Goal: Information Seeking & Learning: Compare options

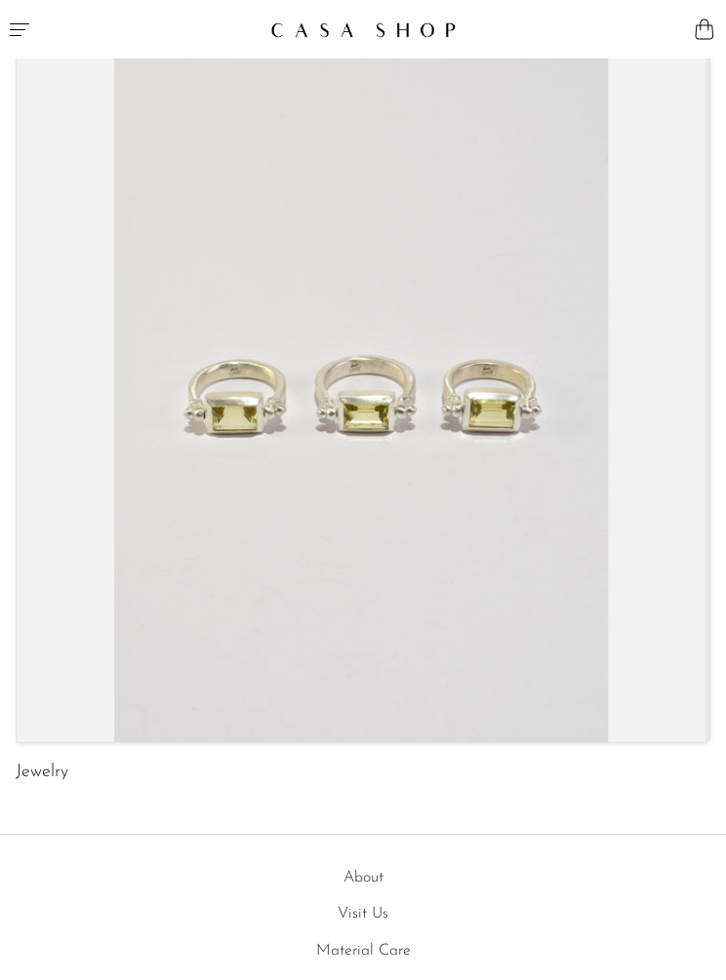
click at [42, 764] on link "Jewelry" at bounding box center [42, 773] width 53 height 18
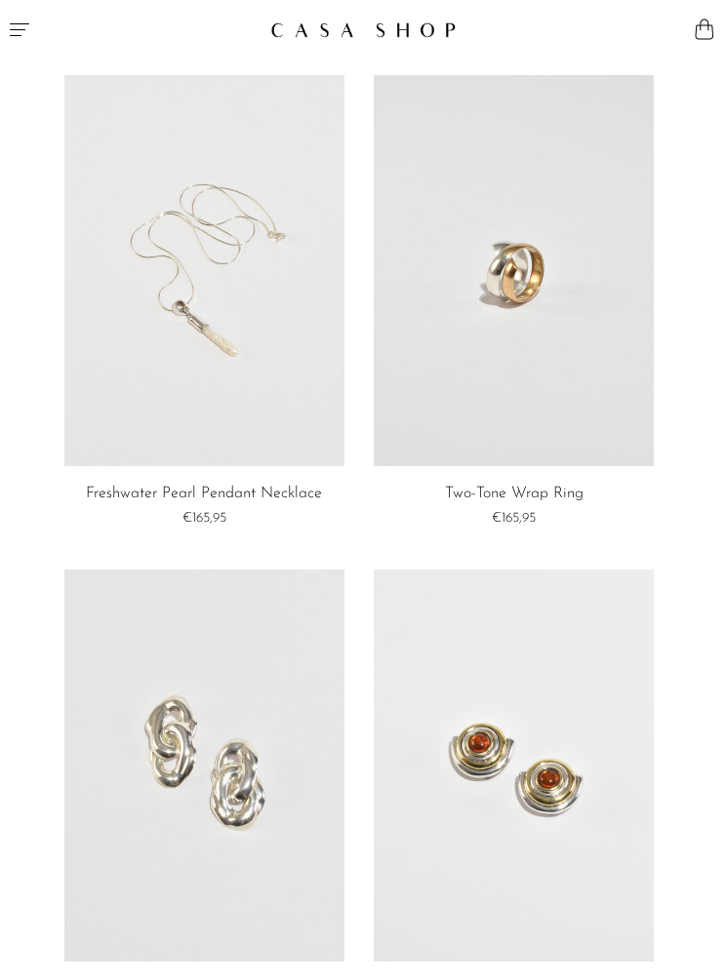
click at [25, 10] on button "Menu" at bounding box center [181, 29] width 363 height 59
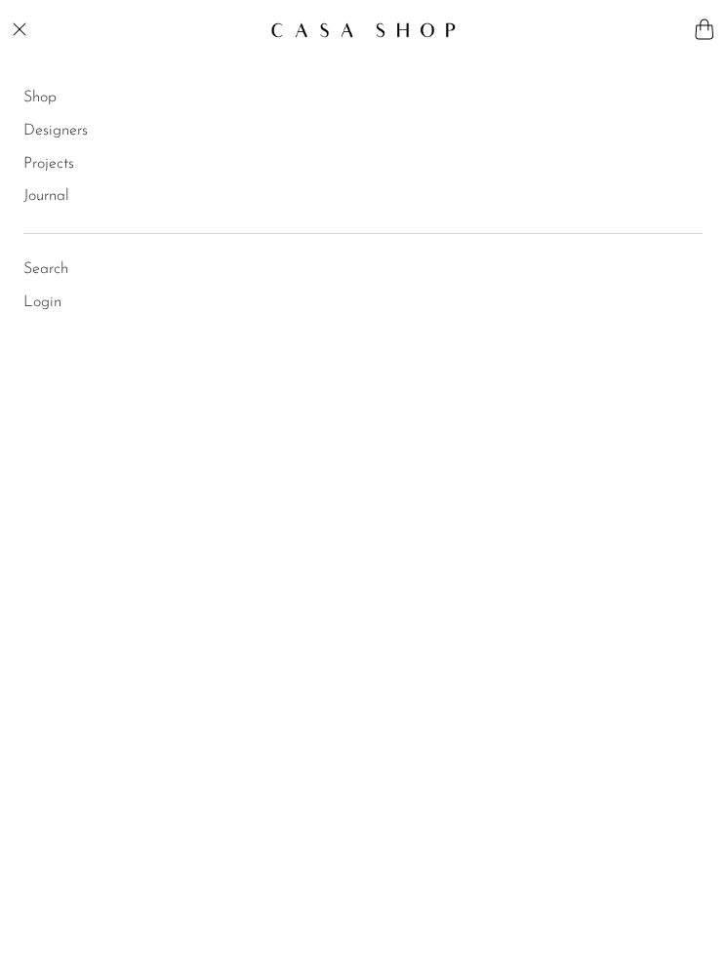
click at [25, 14] on button "Menu" at bounding box center [181, 29] width 363 height 59
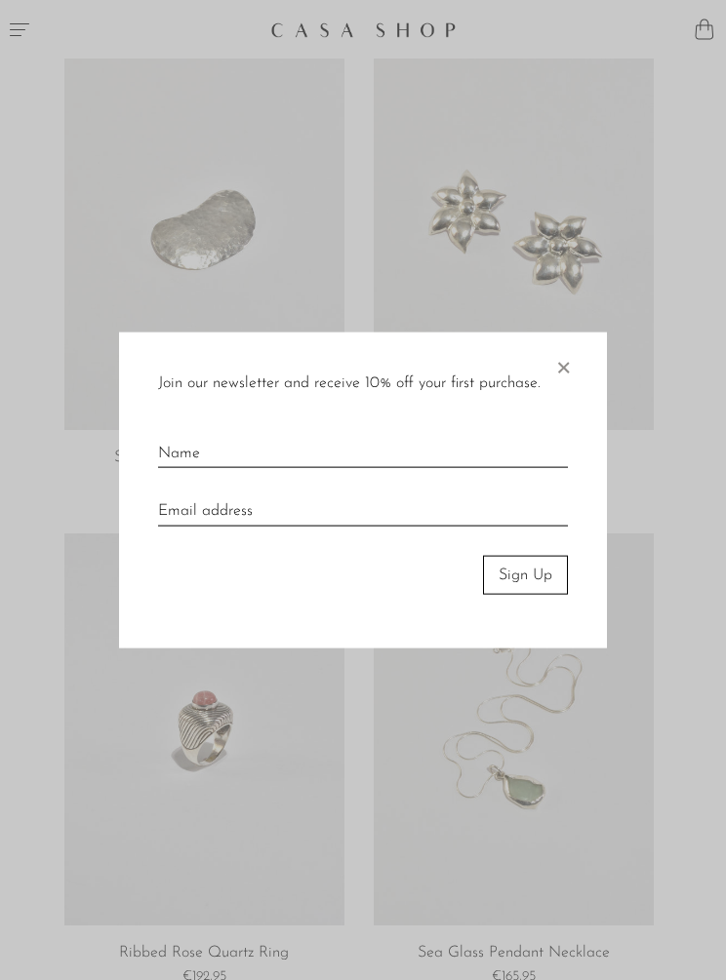
scroll to position [1027, 0]
click at [566, 394] on span "×" at bounding box center [563, 363] width 20 height 62
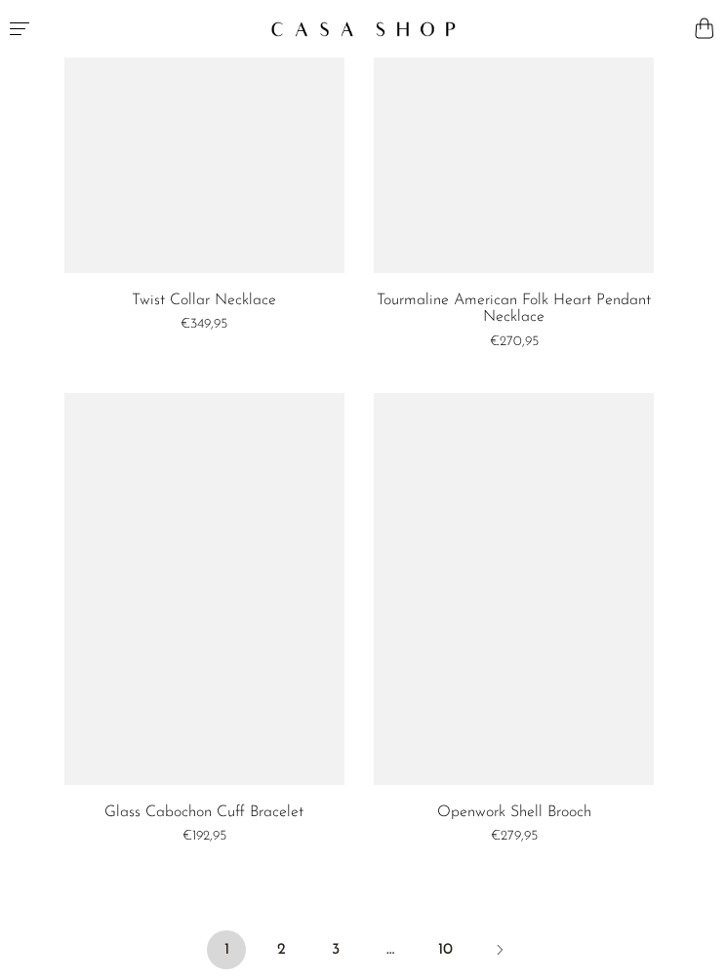
scroll to position [8112, 0]
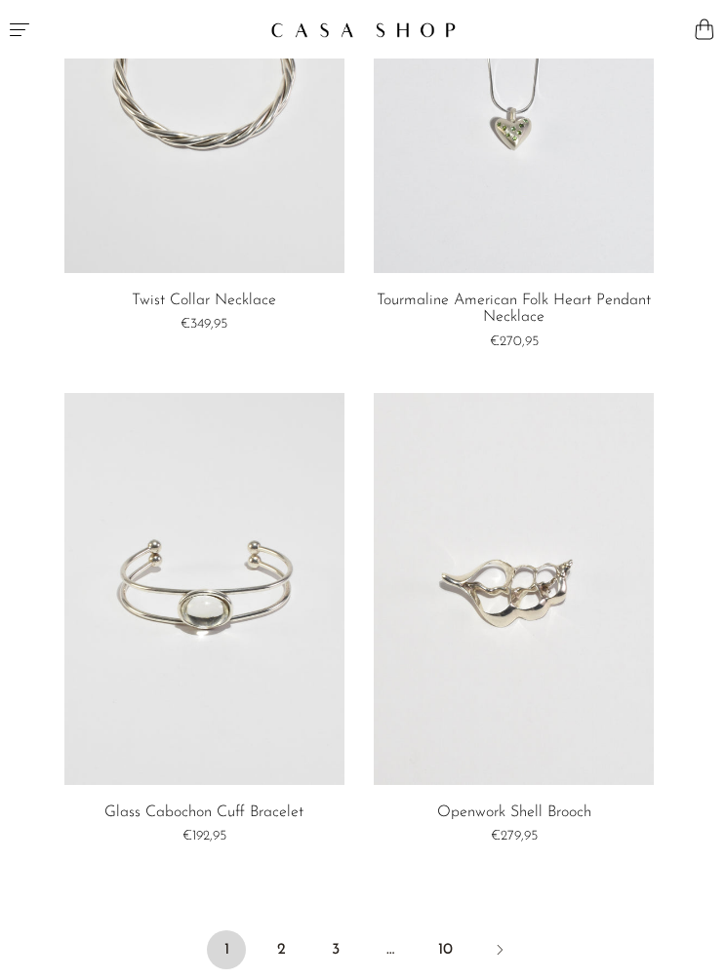
click at [284, 935] on link "2" at bounding box center [280, 950] width 39 height 39
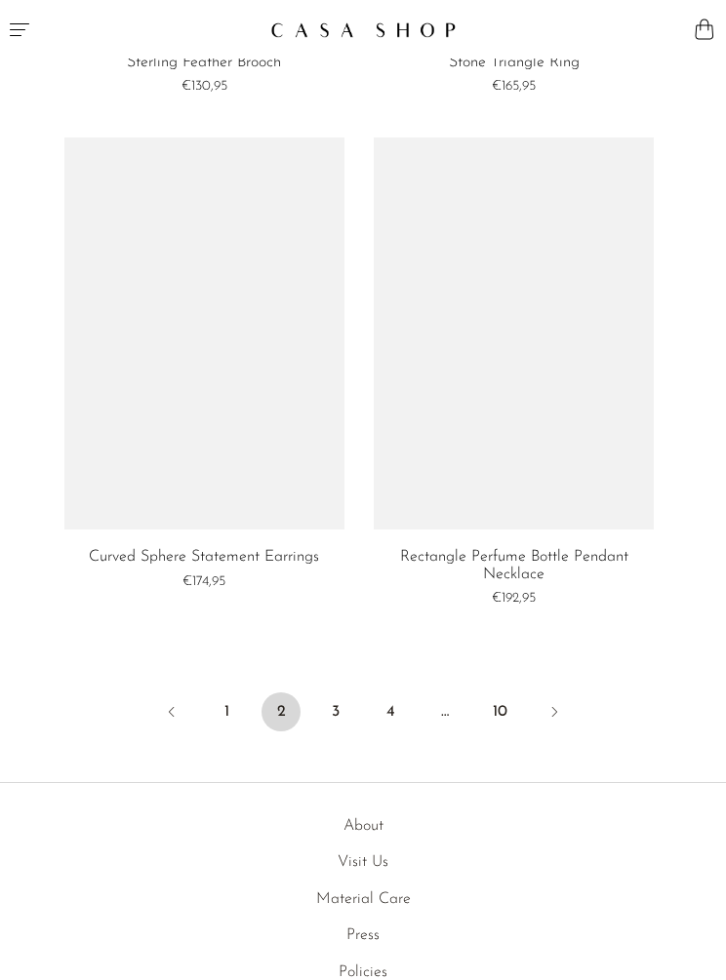
scroll to position [8351, 0]
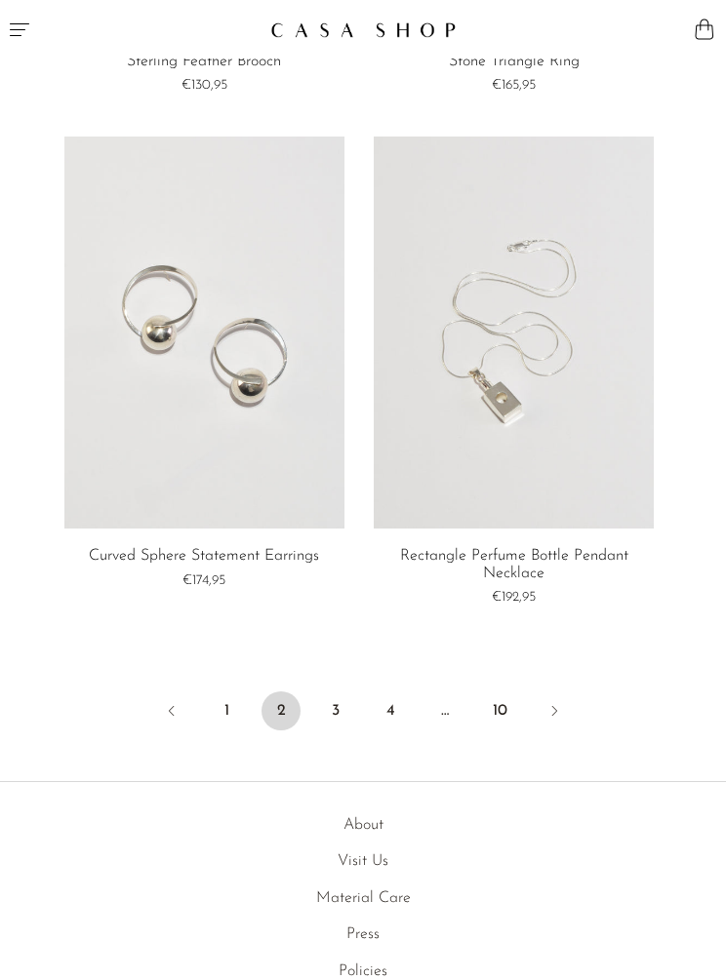
click at [337, 692] on link "3" at bounding box center [335, 711] width 39 height 39
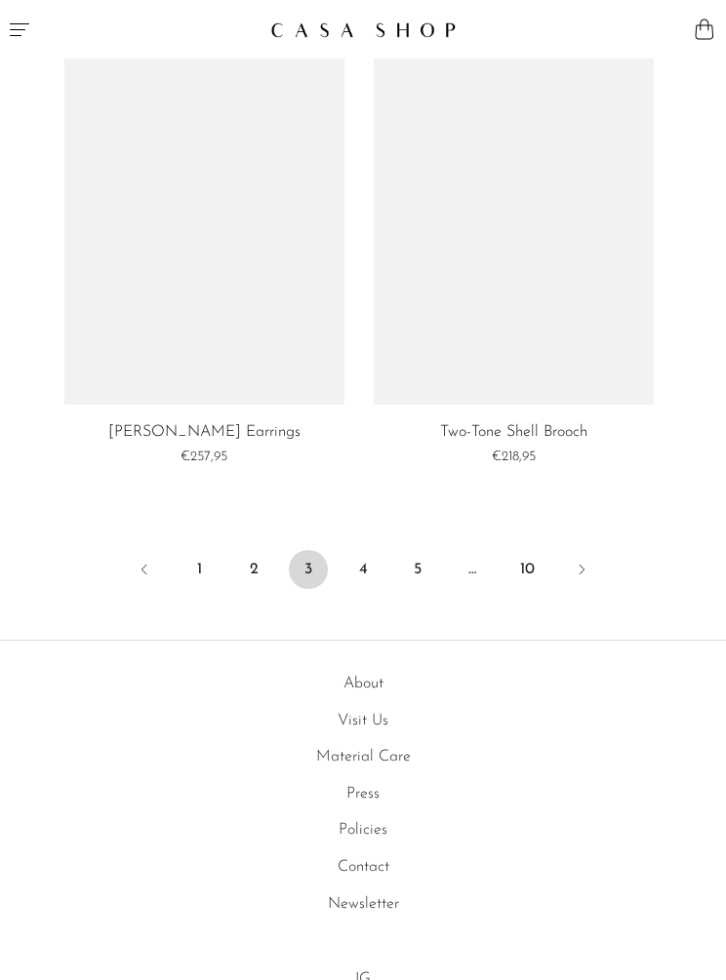
scroll to position [8471, 0]
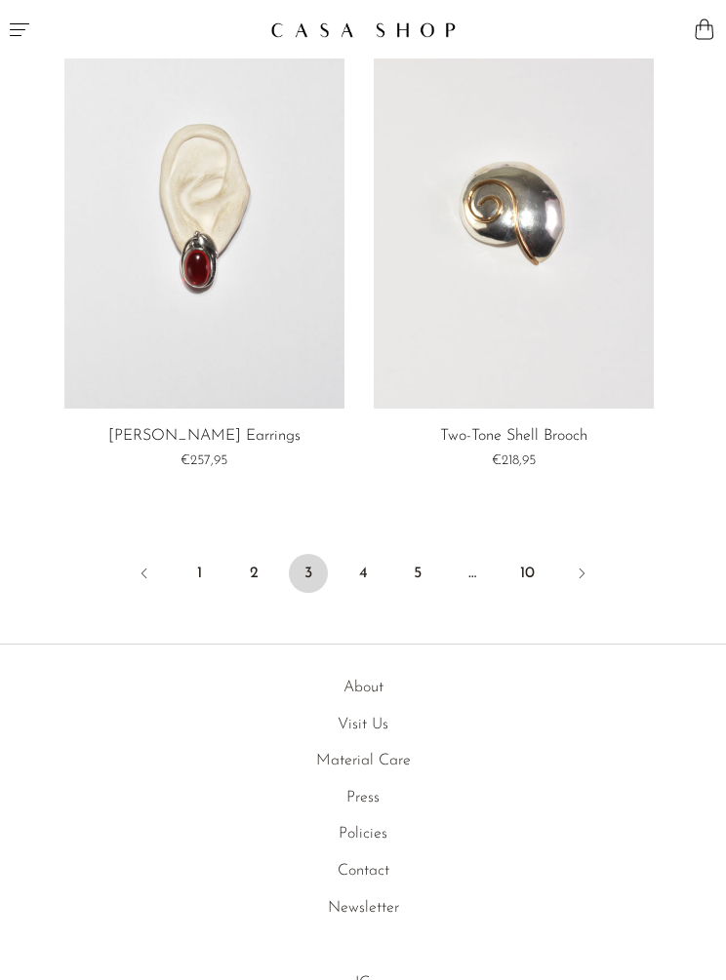
click at [361, 556] on link "4" at bounding box center [362, 573] width 39 height 39
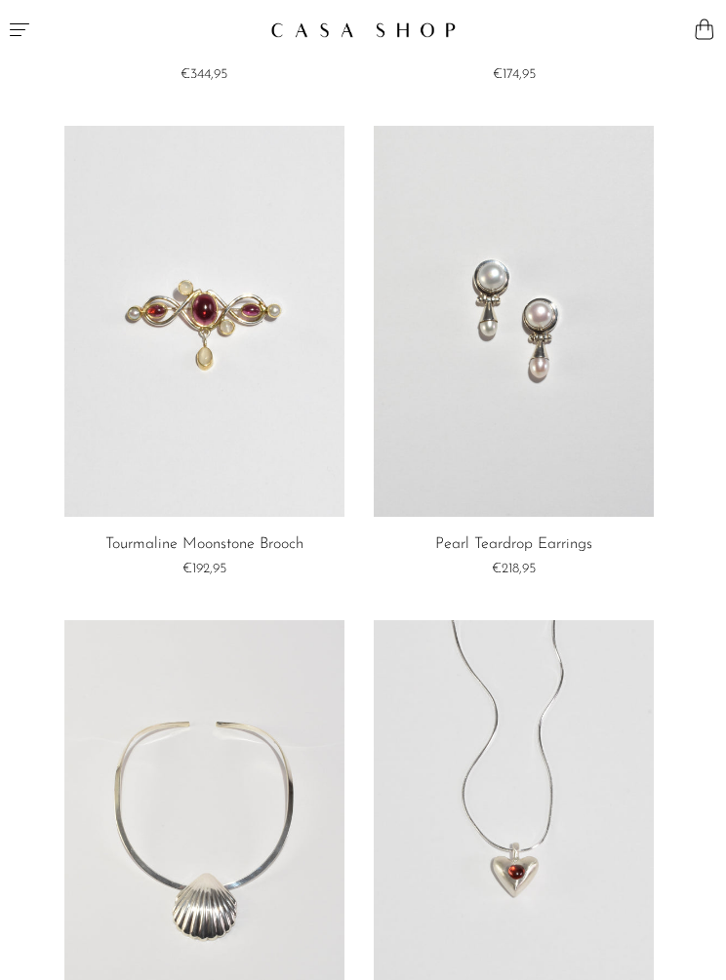
scroll to position [2425, 0]
click at [483, 424] on link at bounding box center [514, 321] width 280 height 392
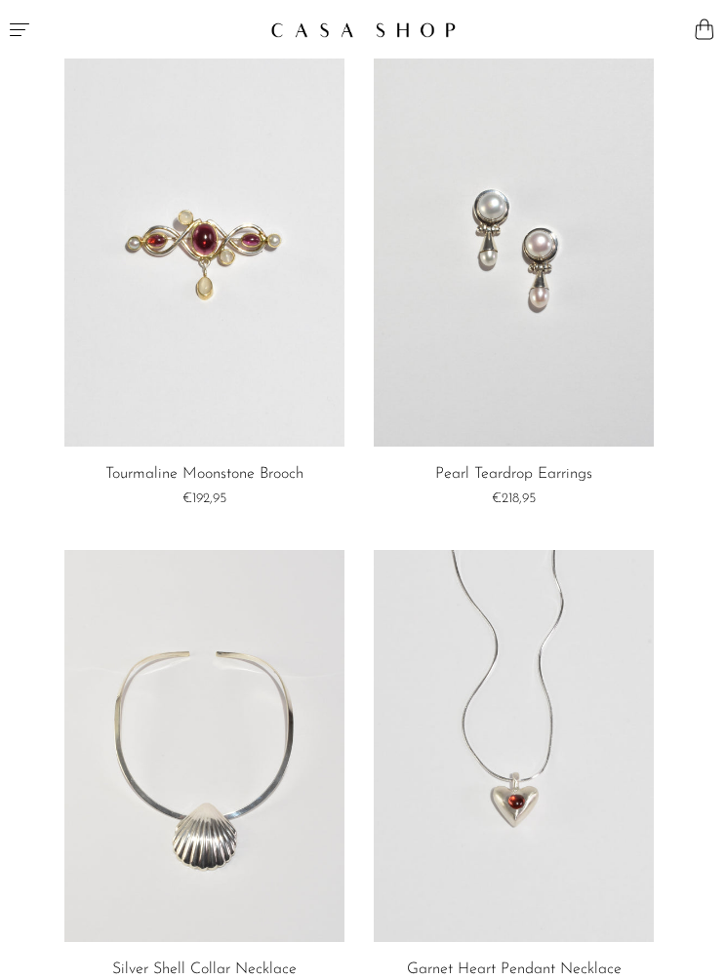
click at [196, 367] on link at bounding box center [204, 252] width 280 height 392
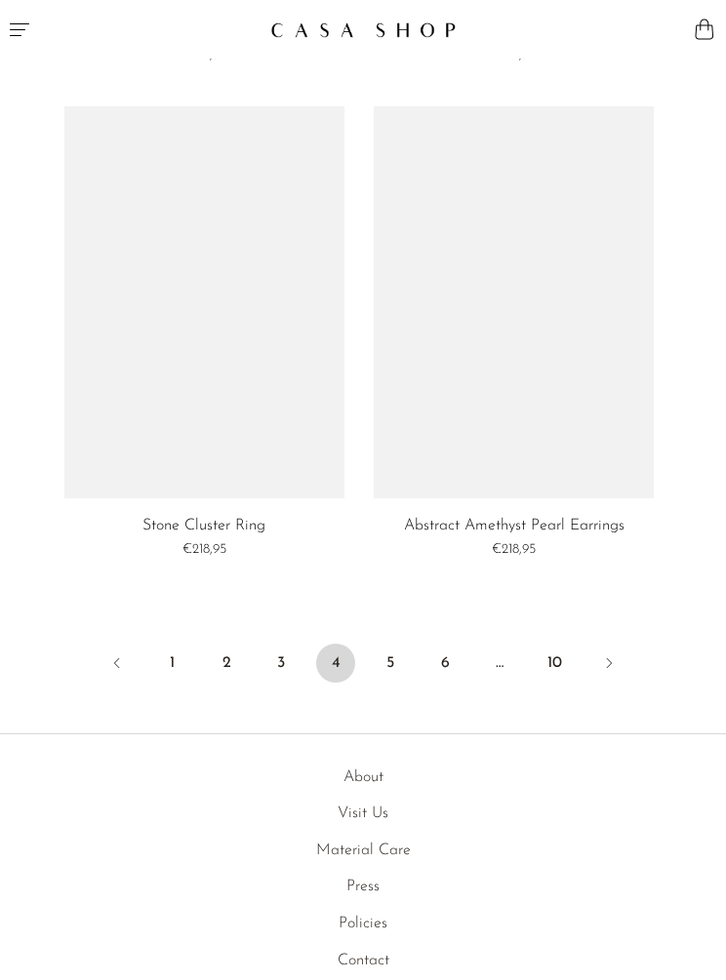
scroll to position [8396, 0]
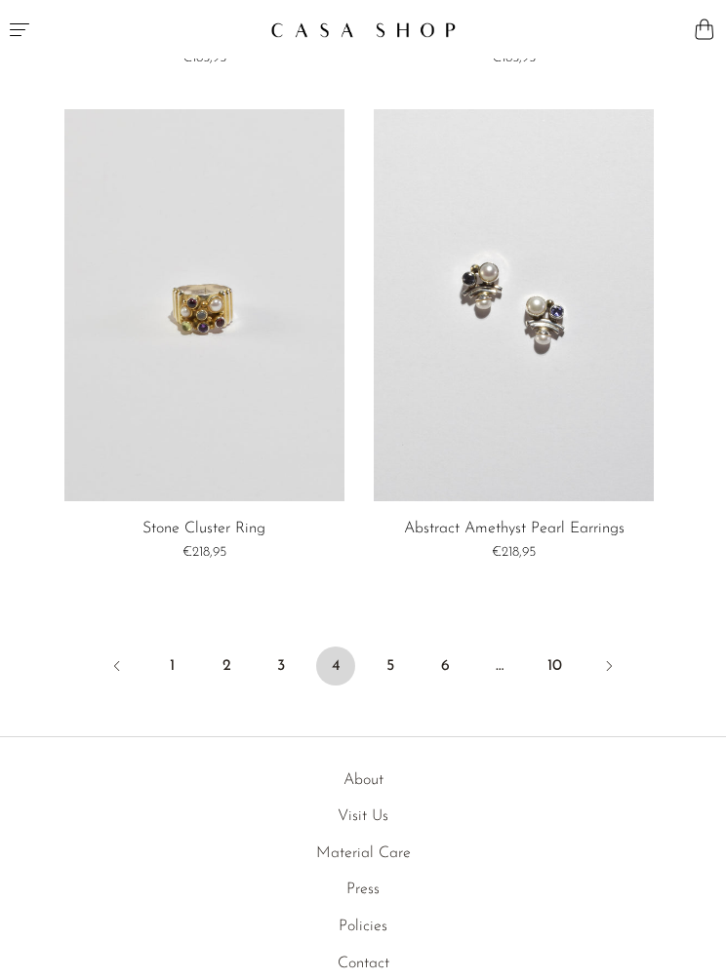
click at [389, 647] on link "5" at bounding box center [390, 666] width 39 height 39
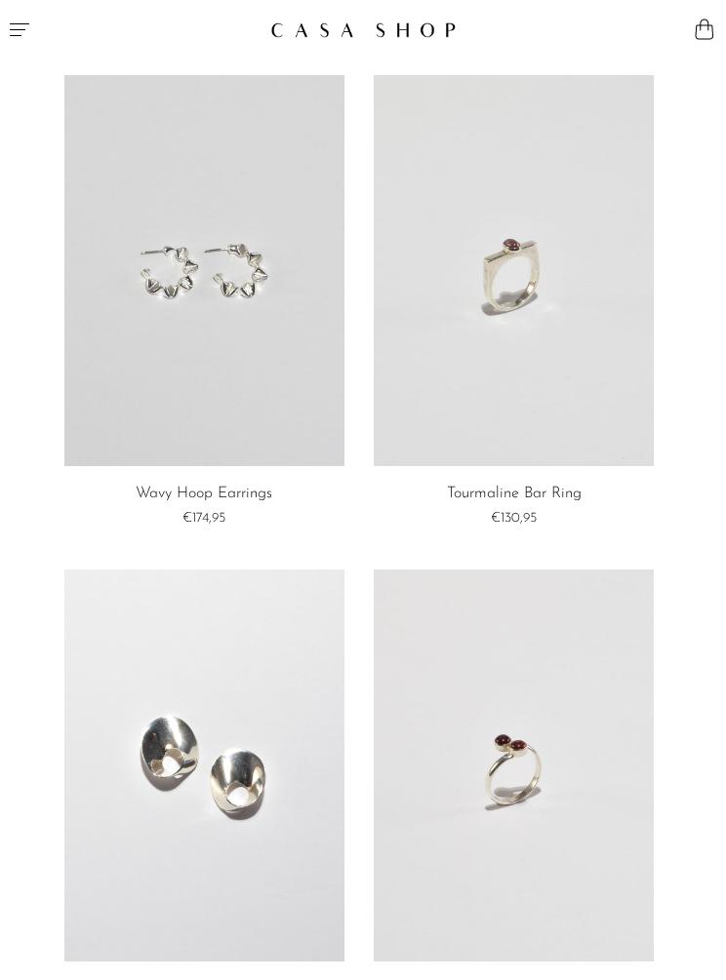
click at [23, 27] on icon "Menu" at bounding box center [19, 29] width 23 height 23
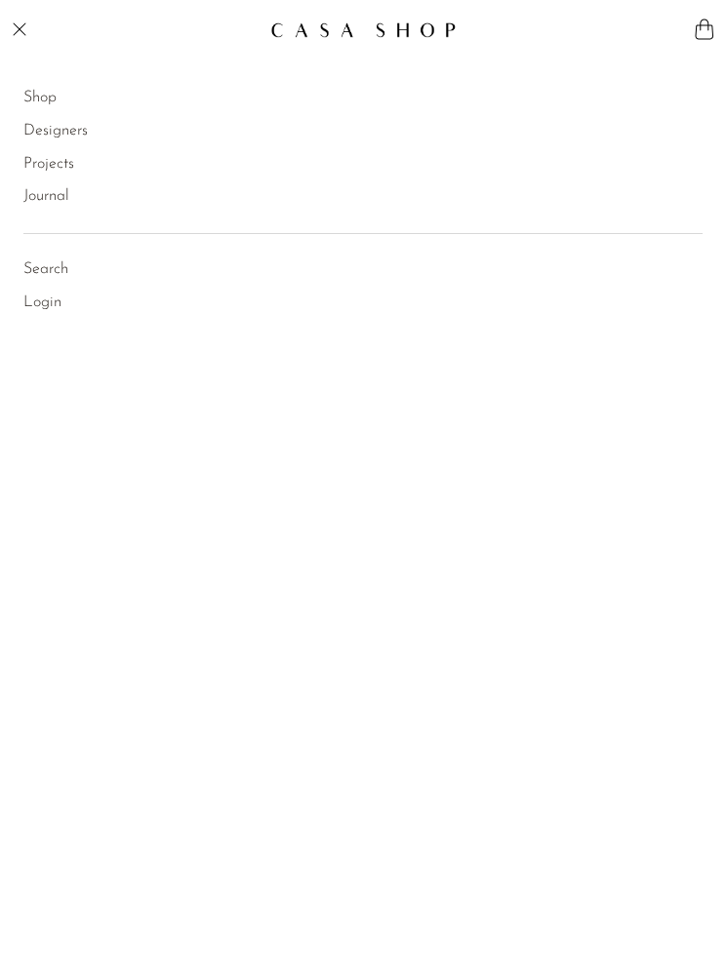
click at [43, 125] on link "Designers" at bounding box center [55, 131] width 64 height 25
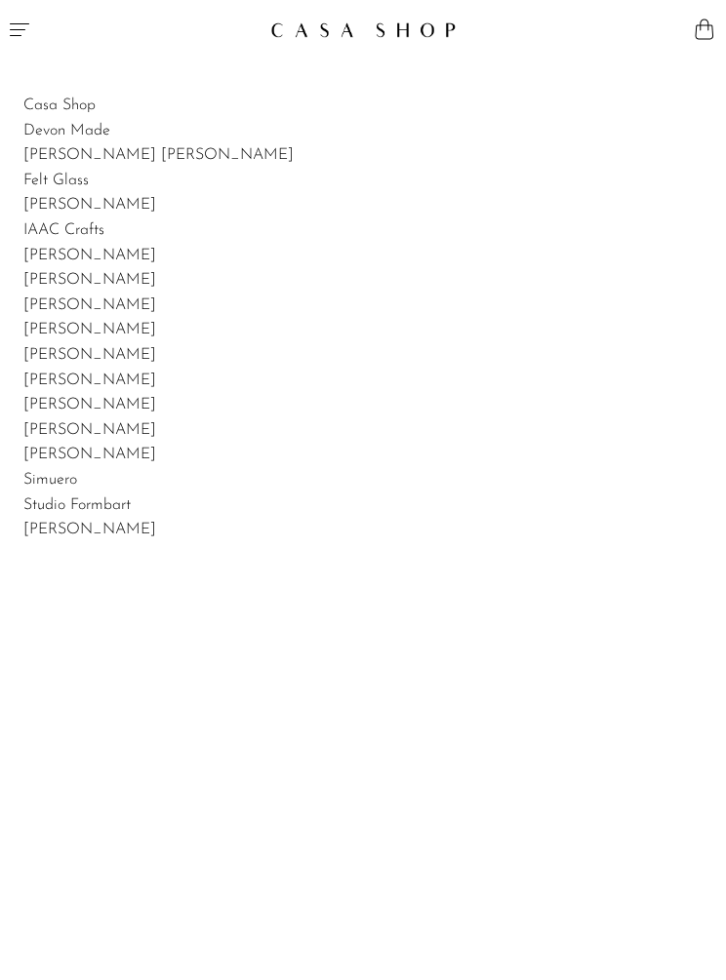
click at [24, 26] on icon "Menu" at bounding box center [19, 29] width 23 height 23
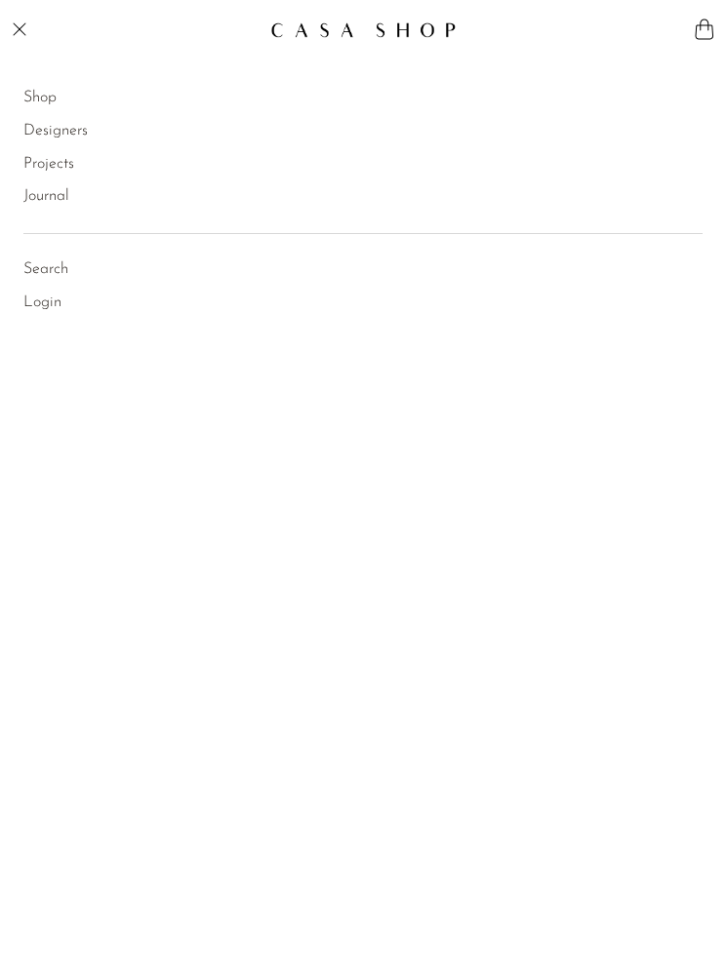
click at [35, 96] on link "Shop" at bounding box center [39, 98] width 33 height 25
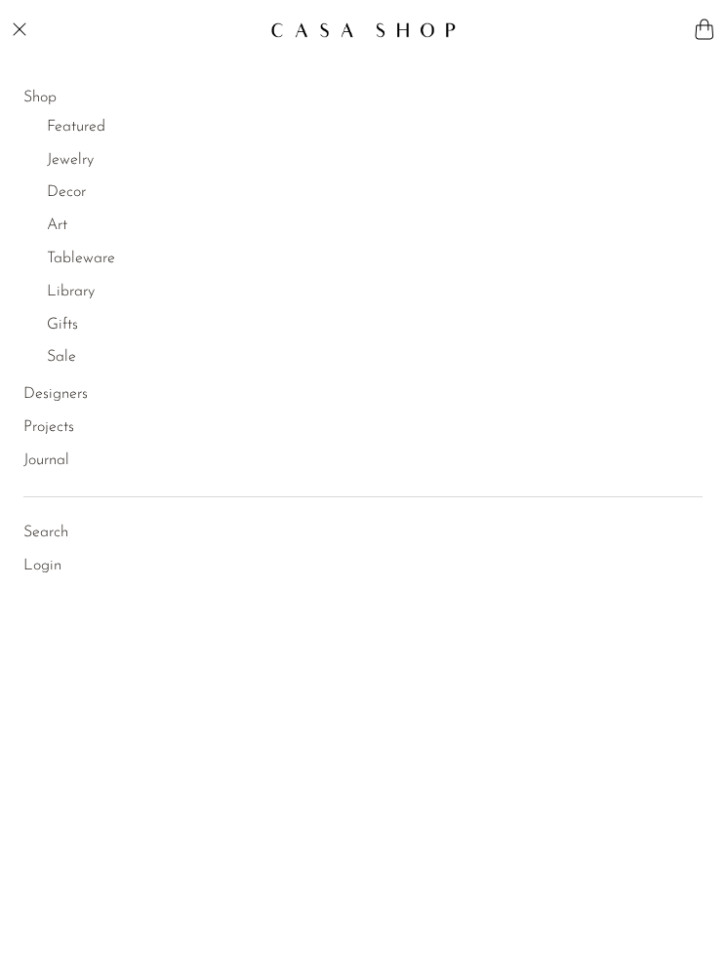
click at [66, 148] on link "Jewelry" at bounding box center [70, 160] width 47 height 25
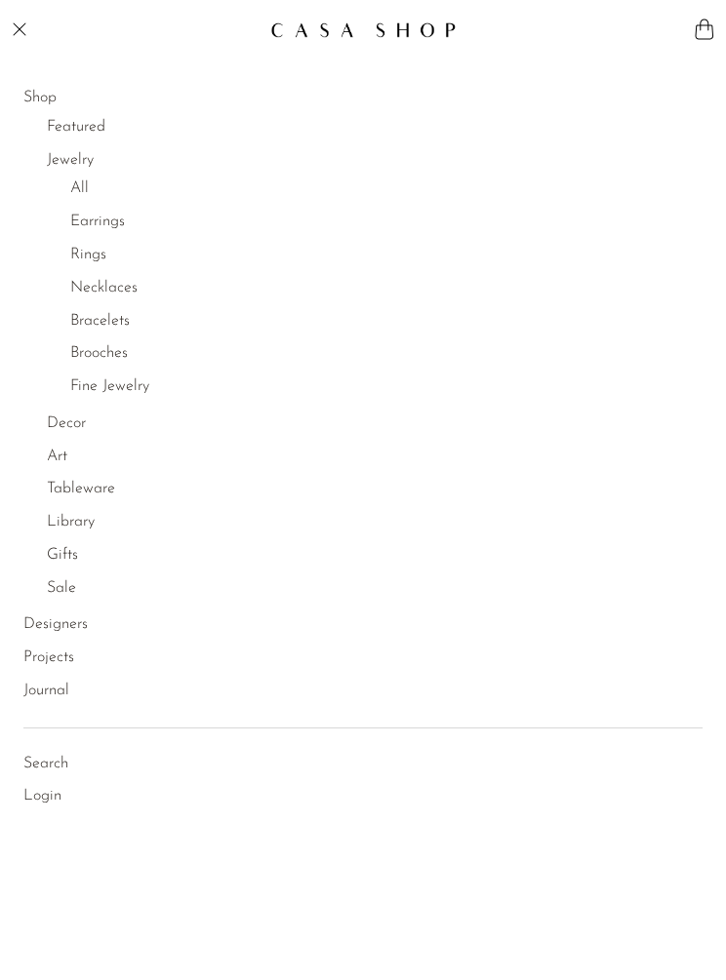
click at [83, 182] on link "All" at bounding box center [79, 189] width 19 height 25
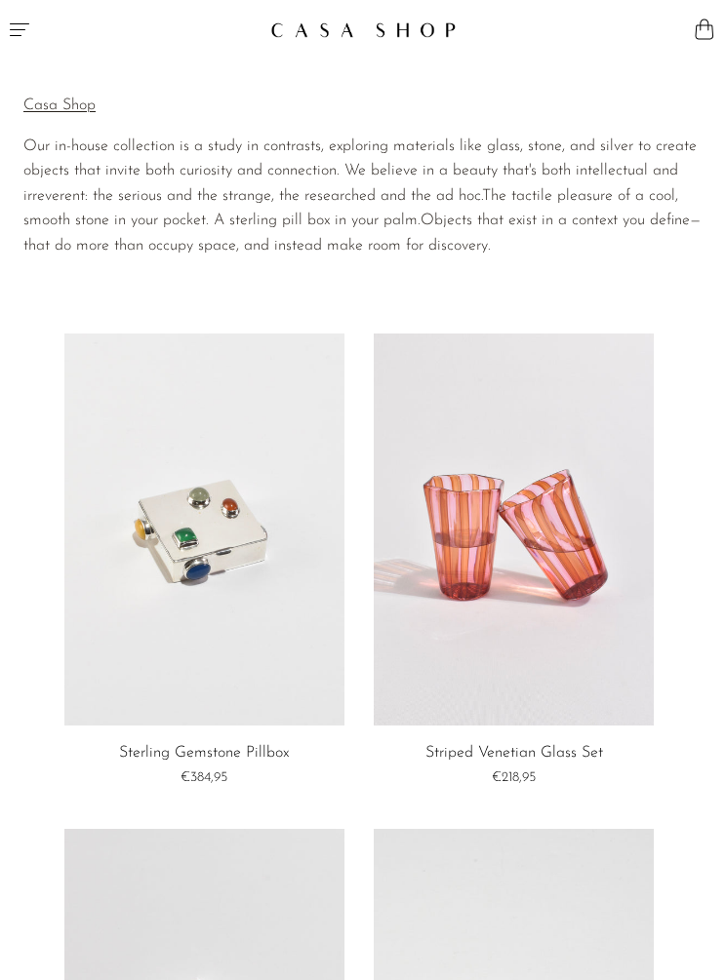
click at [28, 35] on icon "Menu" at bounding box center [19, 29] width 23 height 23
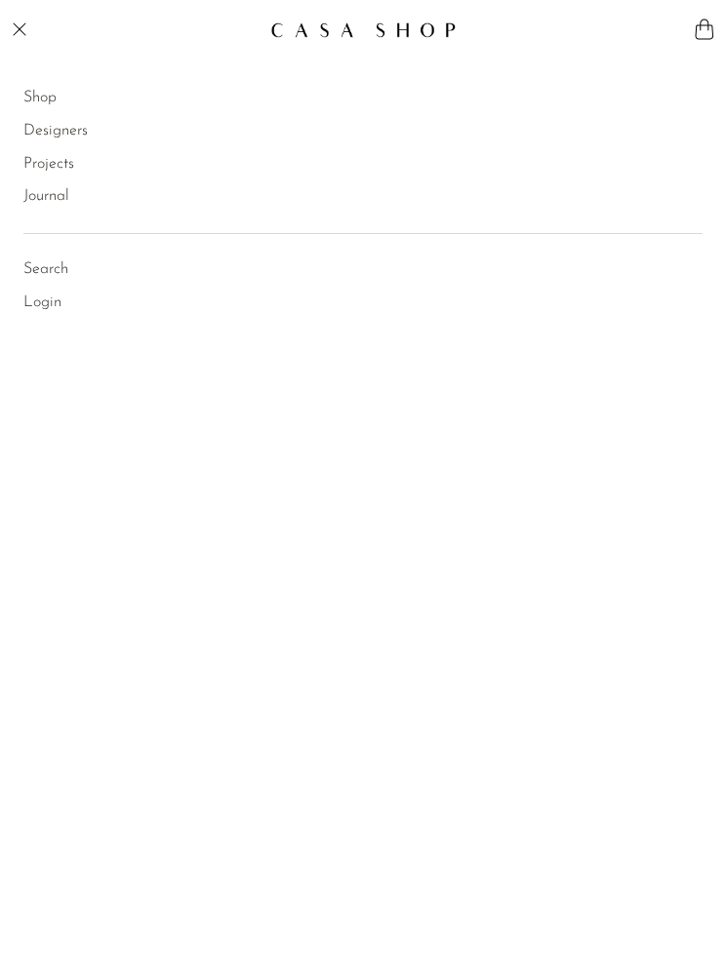
click at [36, 98] on link "Shop" at bounding box center [39, 98] width 33 height 25
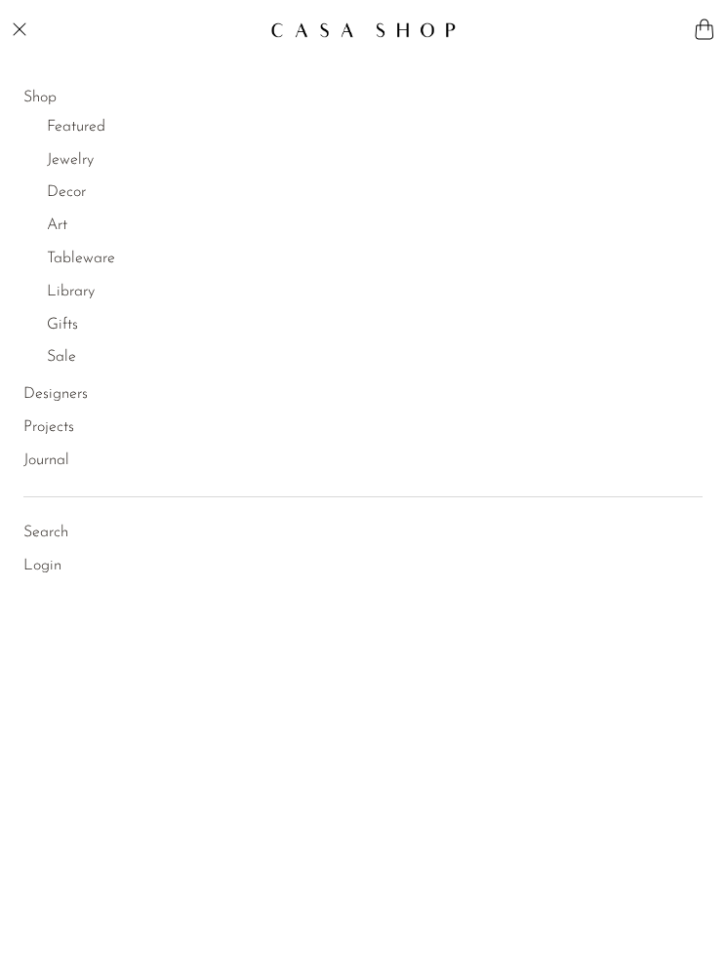
click at [55, 152] on link "Jewelry" at bounding box center [70, 160] width 47 height 25
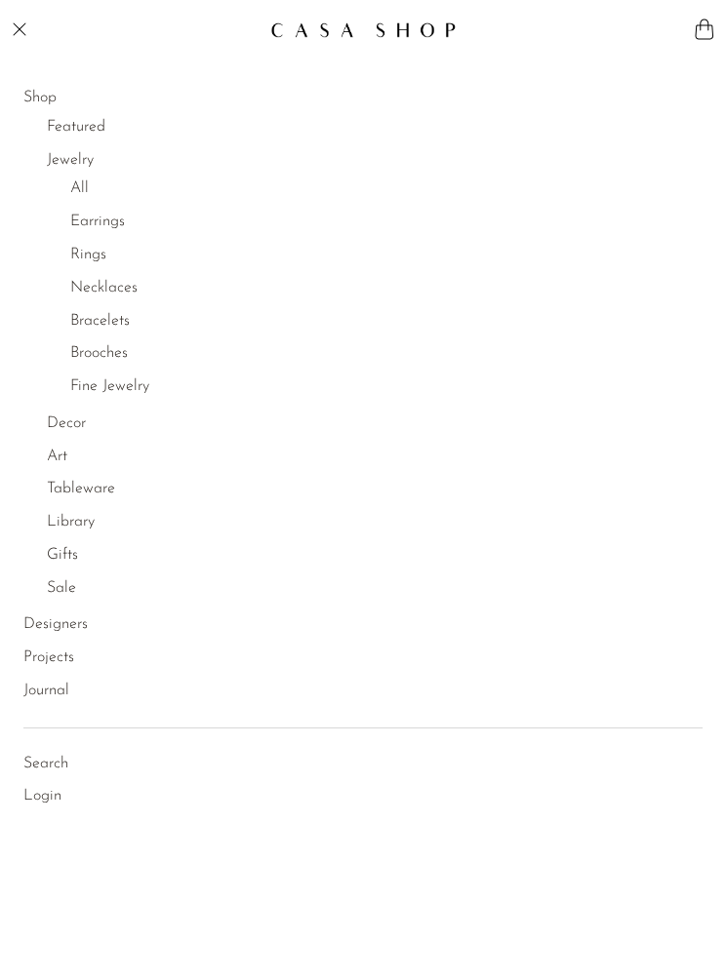
click at [82, 222] on link "Earrings" at bounding box center [97, 222] width 55 height 25
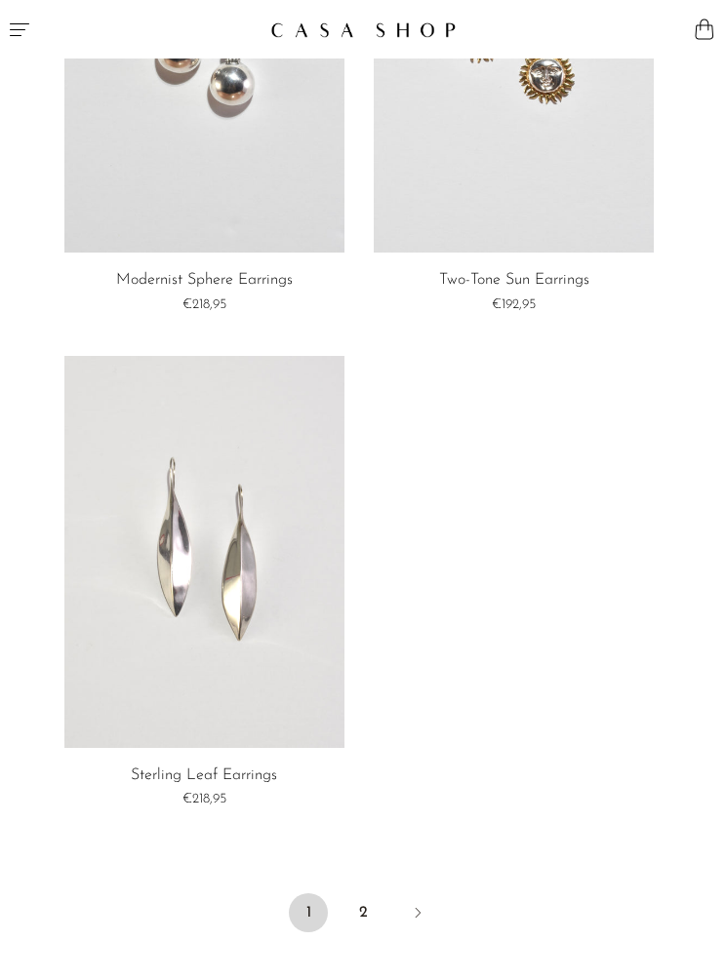
scroll to position [6659, 0]
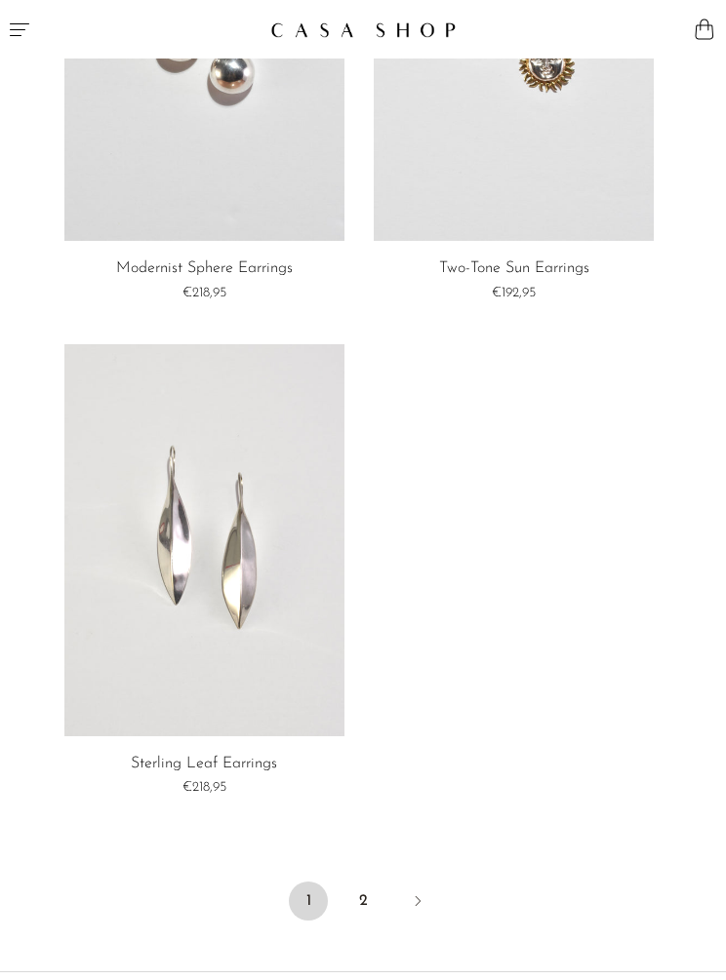
click at [361, 882] on link "2" at bounding box center [362, 901] width 39 height 39
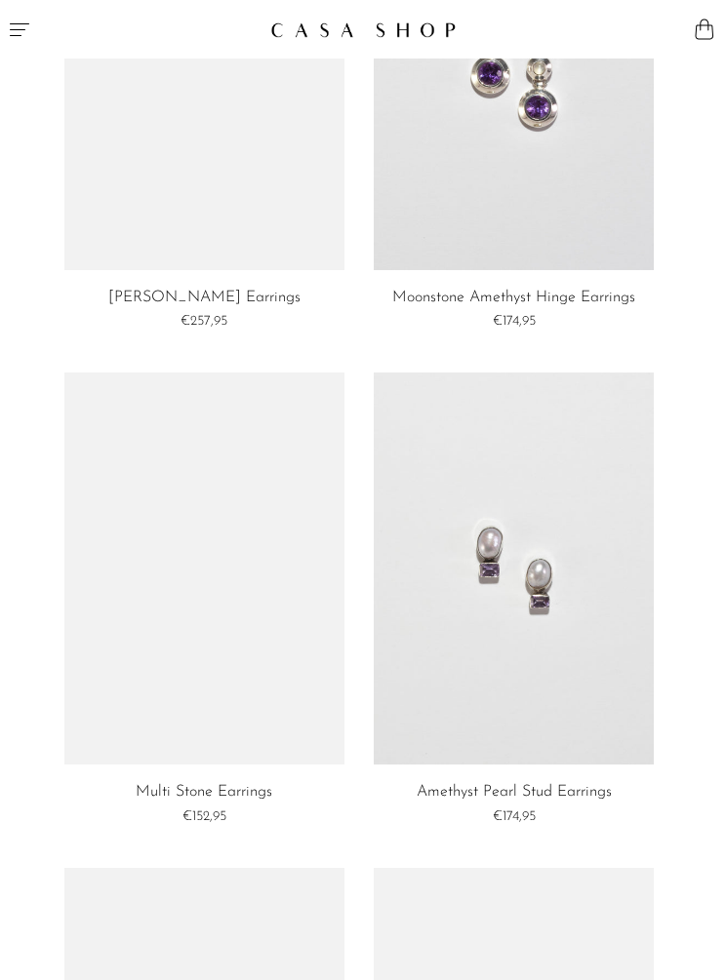
scroll to position [3171, 0]
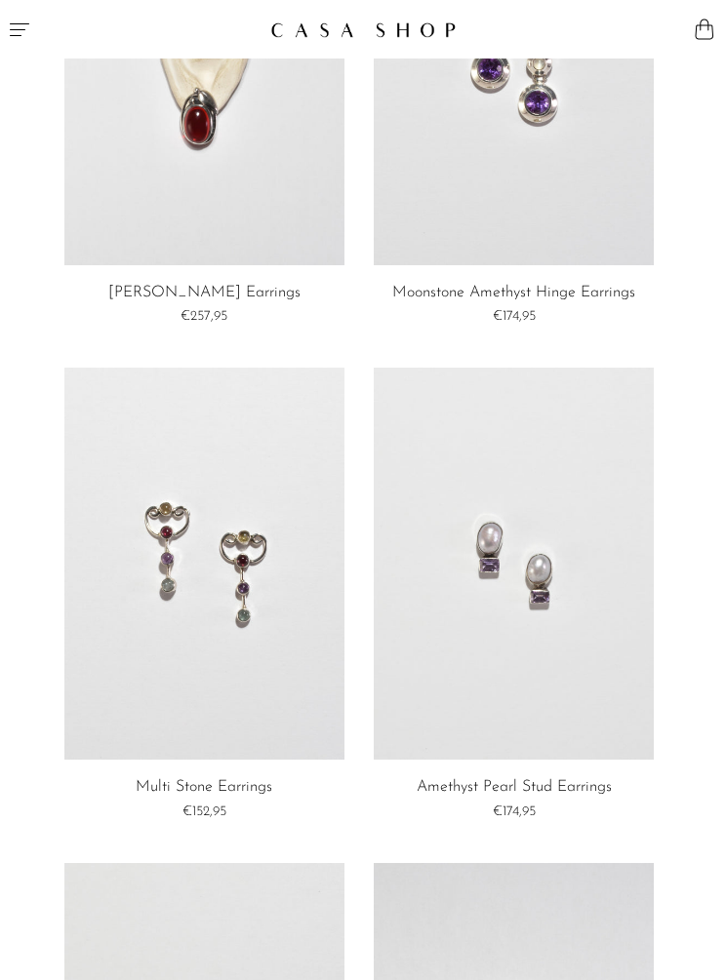
click at [470, 649] on link at bounding box center [514, 564] width 280 height 392
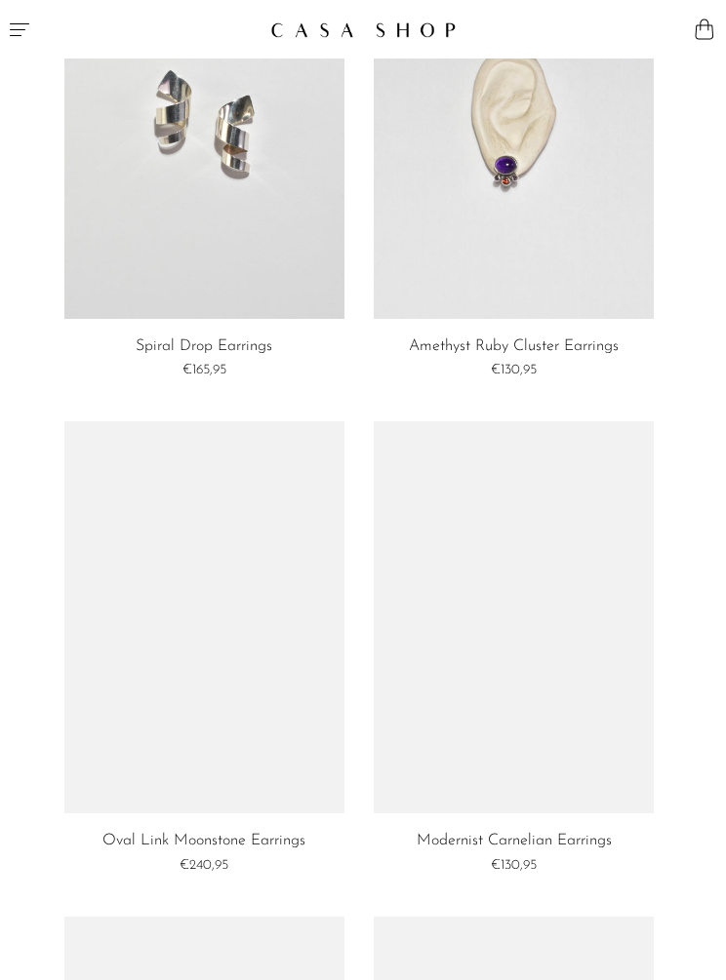
scroll to position [4025, 0]
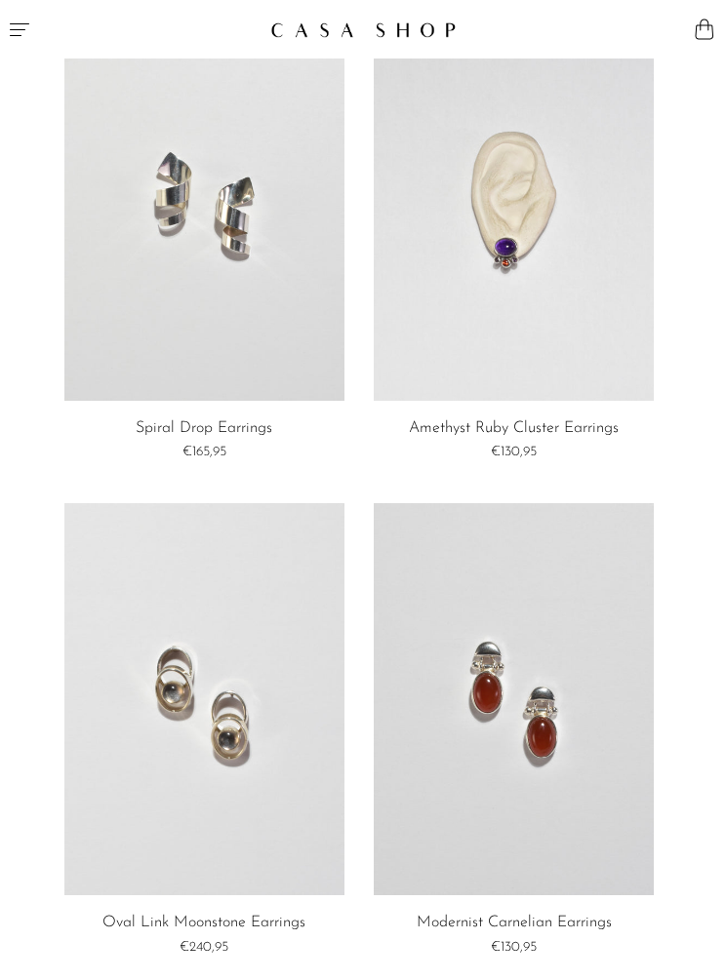
click at [22, 18] on icon "Menu" at bounding box center [19, 29] width 23 height 23
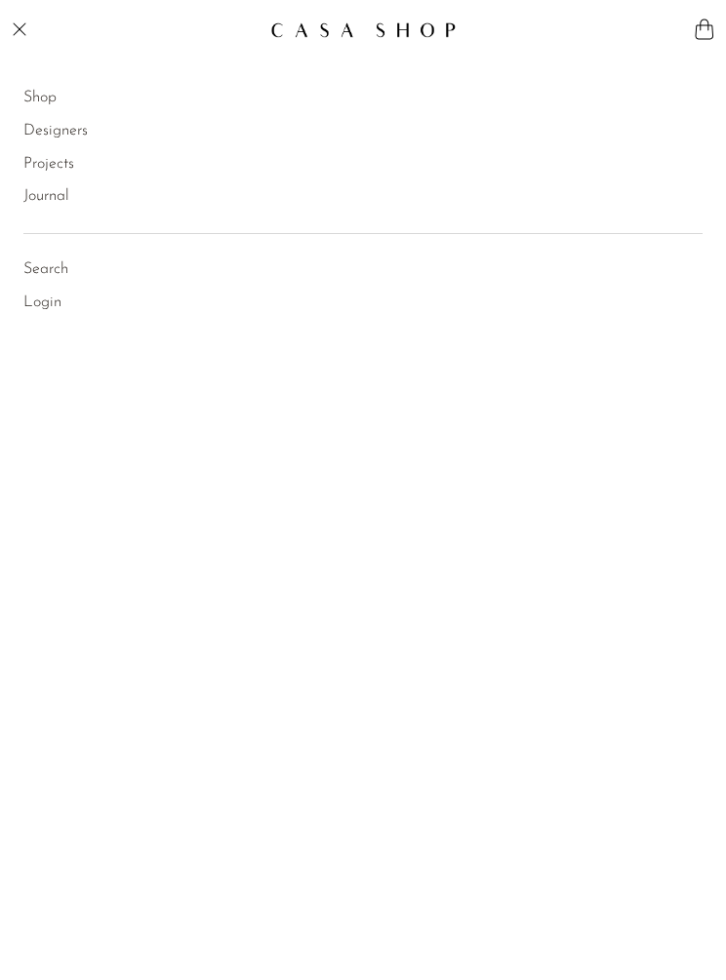
click at [30, 93] on link "Shop" at bounding box center [39, 98] width 33 height 25
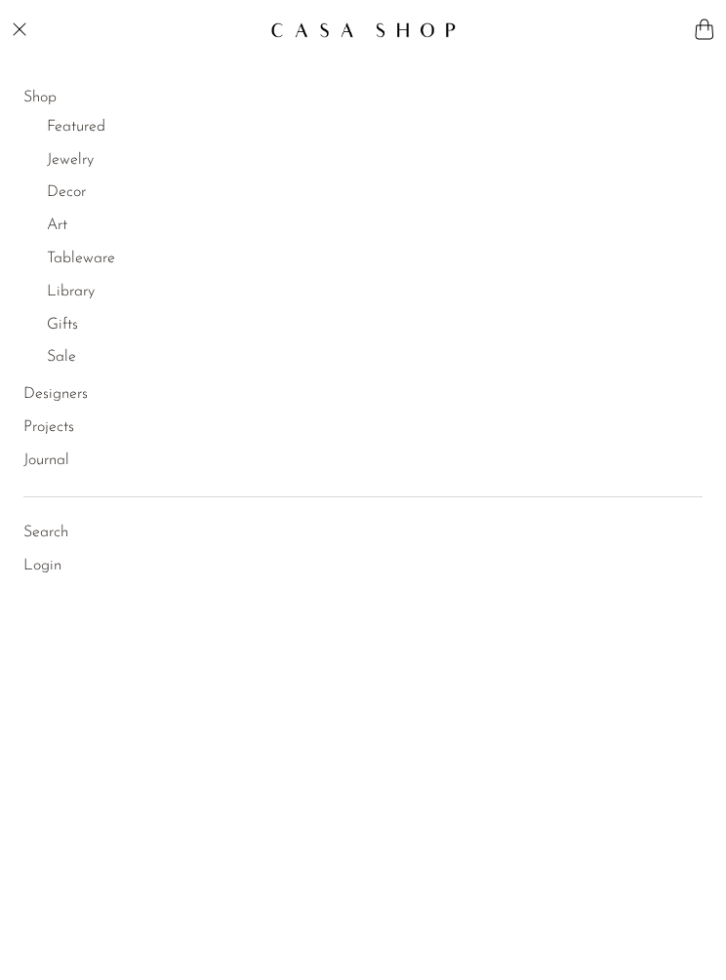
click at [65, 160] on link "Jewelry" at bounding box center [70, 160] width 47 height 25
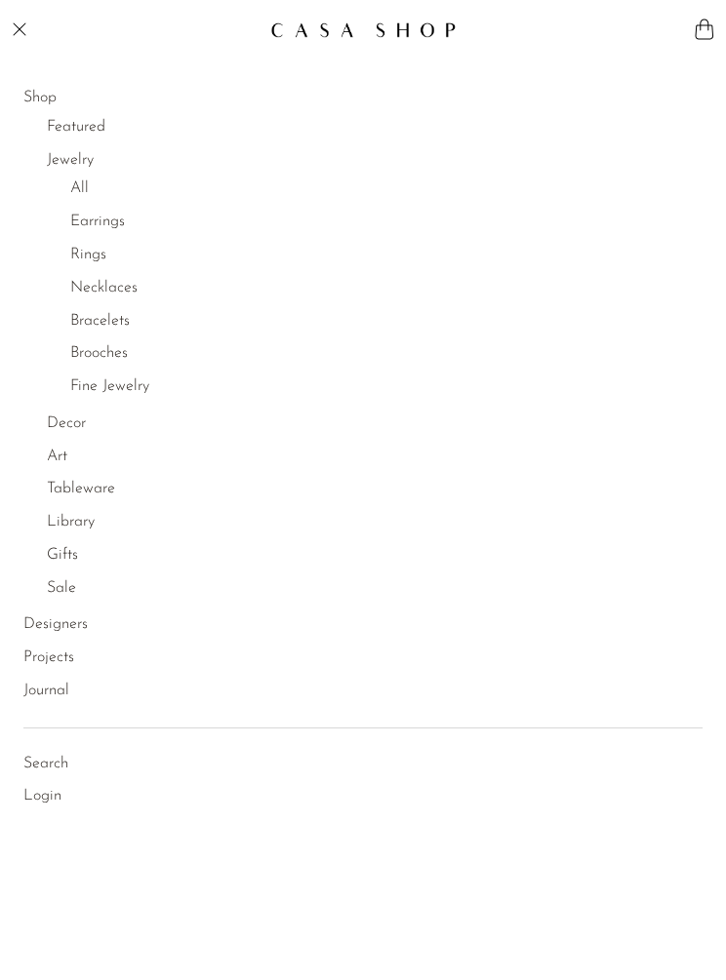
click at [80, 252] on link "Rings" at bounding box center [88, 255] width 36 height 25
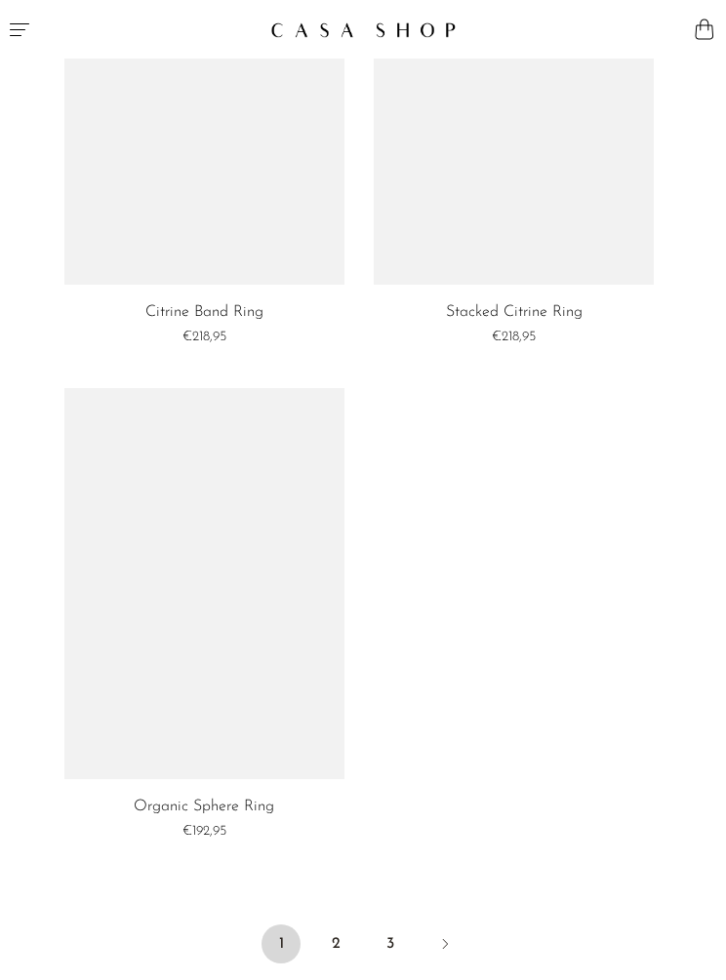
scroll to position [6119, 0]
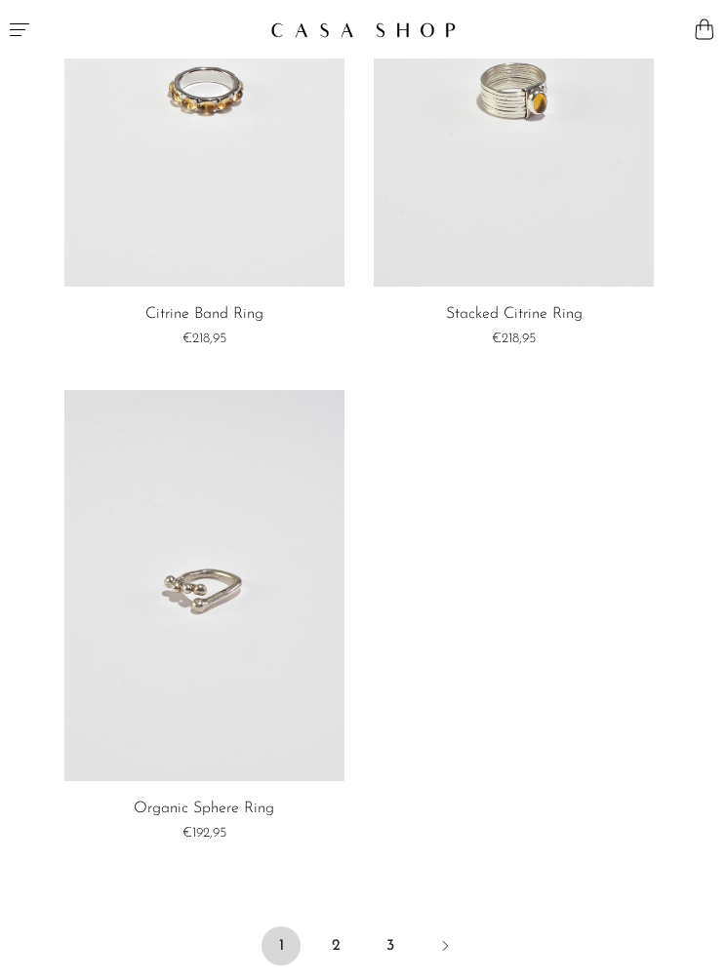
click at [329, 935] on link "2" at bounding box center [335, 946] width 39 height 39
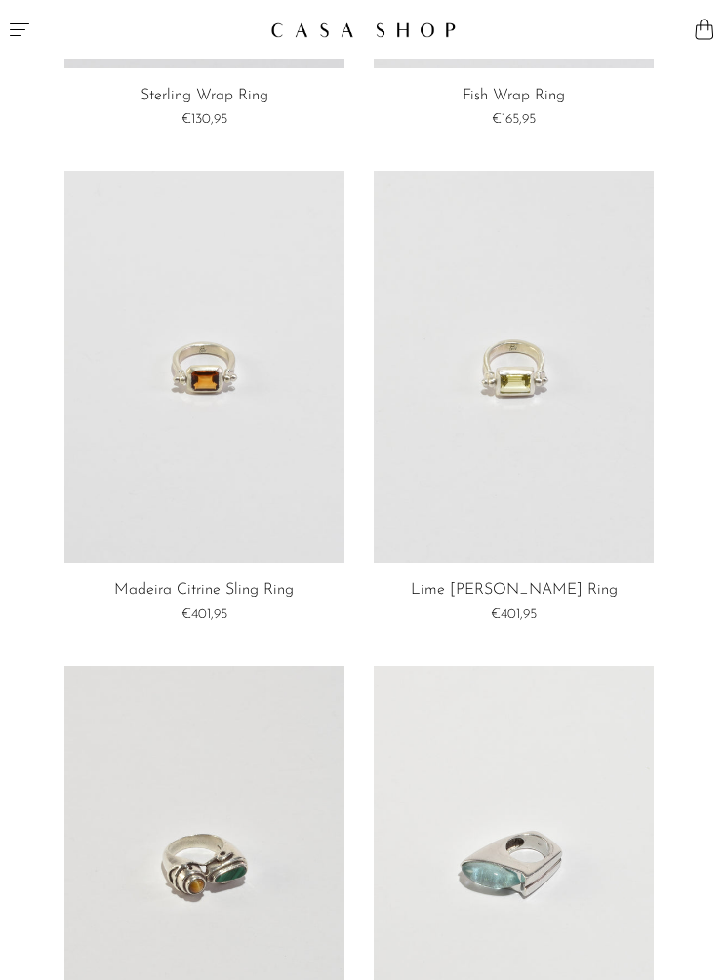
scroll to position [3374, 0]
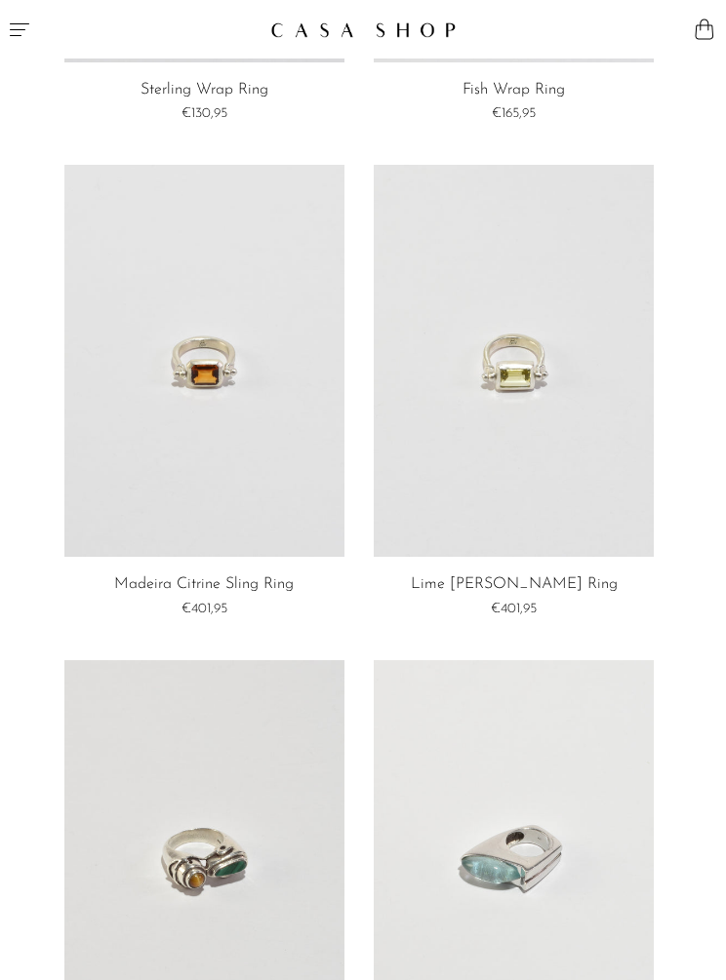
click at [196, 316] on link at bounding box center [204, 361] width 280 height 392
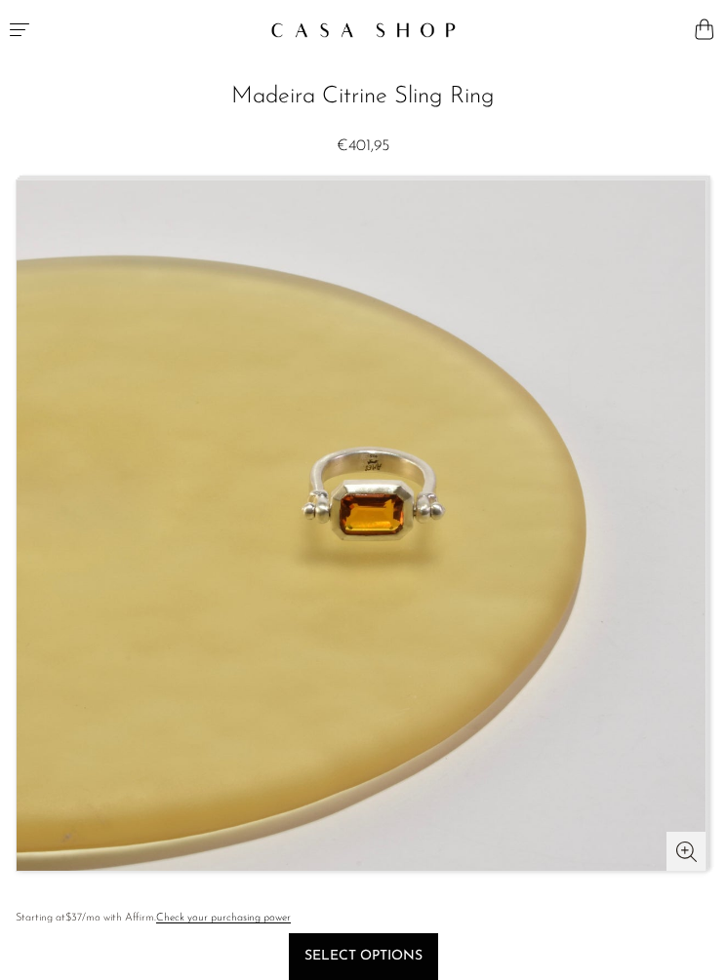
click at [12, 21] on icon "Menu" at bounding box center [19, 29] width 23 height 23
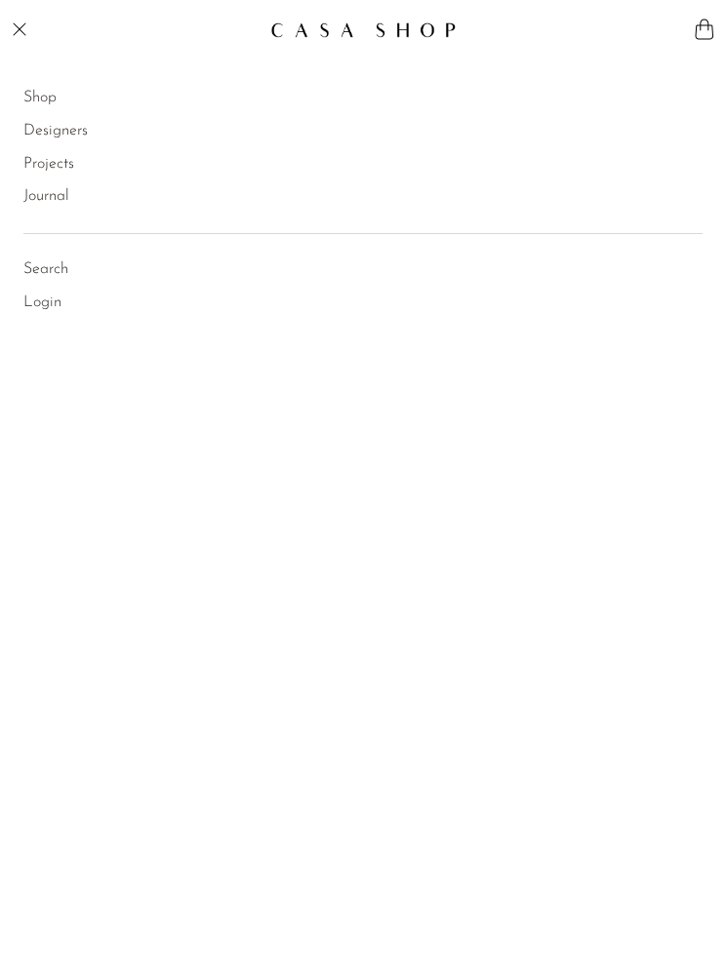
click at [22, 77] on div "Shop Featured New Arrivals Bestsellers Coming Soon Jewelry Jewelry All Earrings…" at bounding box center [363, 189] width 726 height 260
click at [44, 88] on link "Shop" at bounding box center [39, 98] width 33 height 25
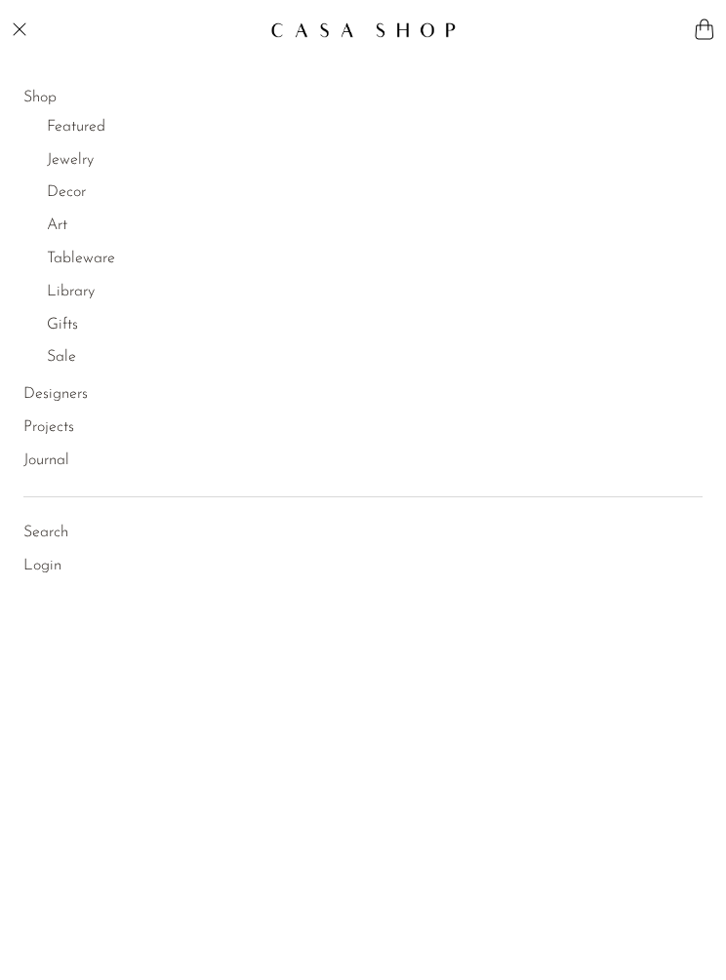
click at [59, 156] on link "Jewelry" at bounding box center [70, 160] width 47 height 25
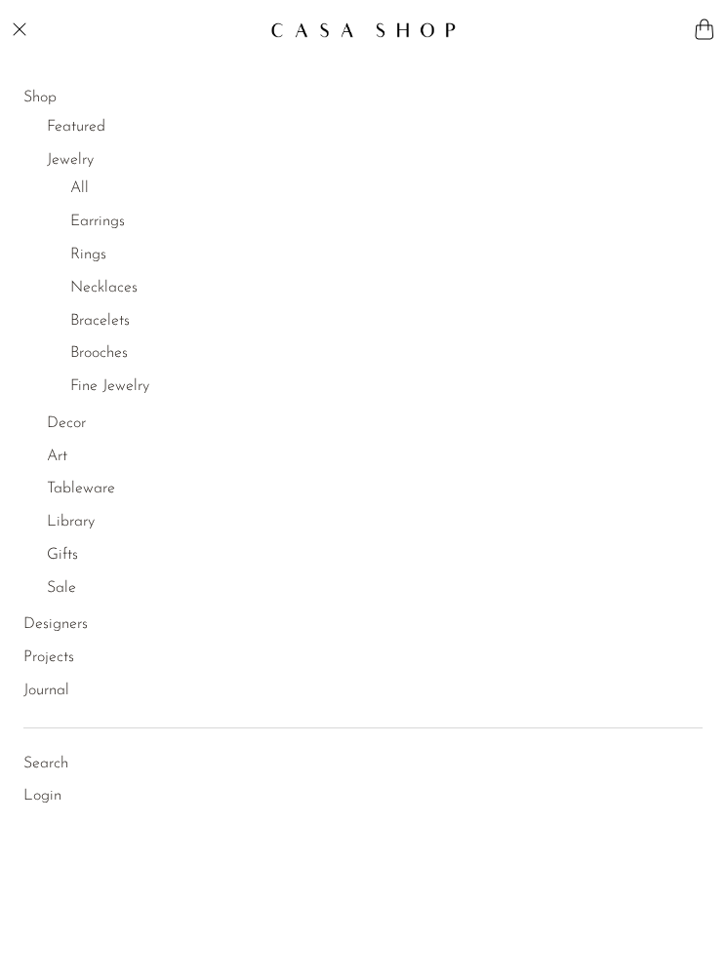
click at [86, 283] on link "Necklaces" at bounding box center [103, 288] width 67 height 25
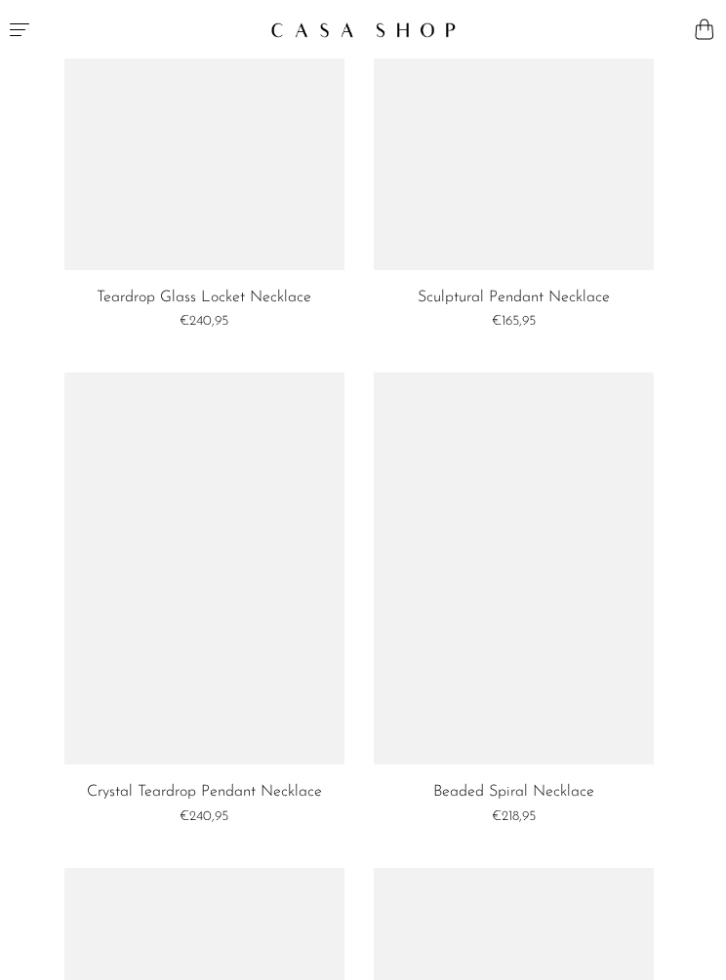
scroll to position [4671, 0]
